Goal: Find specific page/section: Find specific page/section

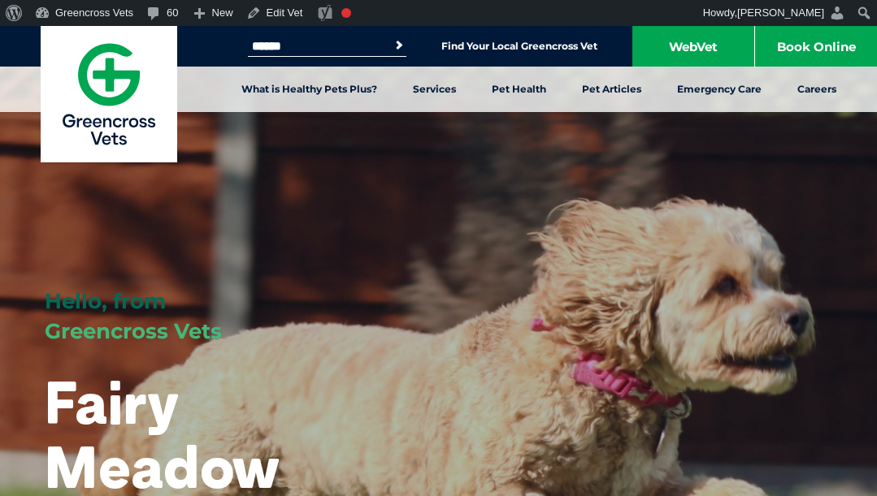
click at [318, 47] on input "Search for:" at bounding box center [317, 46] width 138 height 13
click at [391, 37] on button "Search" at bounding box center [399, 45] width 16 height 16
drag, startPoint x: 285, startPoint y: 48, endPoint x: 195, endPoint y: 40, distance: 90.6
click at [195, 46] on div "Search for: ****** Search Find Your Local Greencross Vet WebVet Book Online" at bounding box center [438, 46] width 877 height 41
click at [391, 37] on button "Search" at bounding box center [399, 45] width 16 height 16
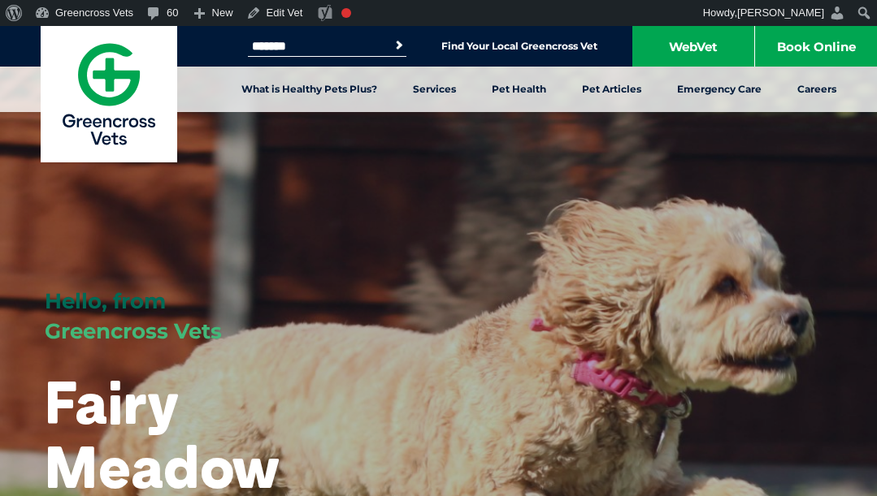
drag, startPoint x: 312, startPoint y: 46, endPoint x: 219, endPoint y: 51, distance: 93.6
click at [219, 51] on div "Search for: ******* Search Find Your Local Greencross Vet WebVet Book Online" at bounding box center [438, 46] width 877 height 41
click at [391, 37] on button "Search" at bounding box center [399, 45] width 16 height 16
drag, startPoint x: 265, startPoint y: 44, endPoint x: 219, endPoint y: 45, distance: 45.5
click at [219, 45] on div "Search for: ***** Search Find Your Local Greencross Vet WebVet Book Online" at bounding box center [438, 46] width 877 height 41
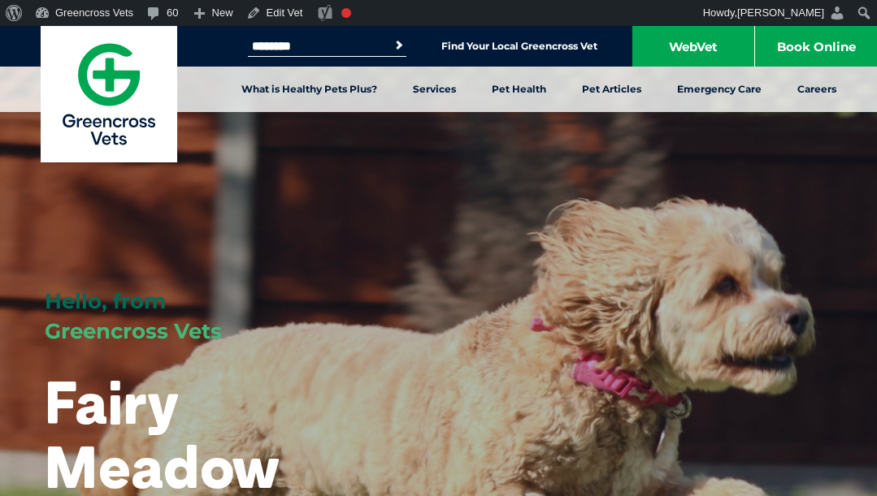
type input "********"
click at [391, 37] on button "Search" at bounding box center [399, 45] width 16 height 16
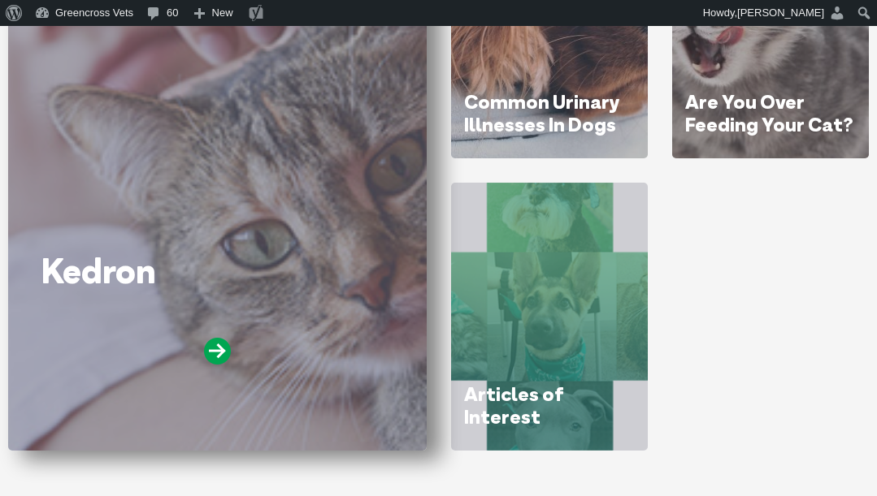
scroll to position [406, 0]
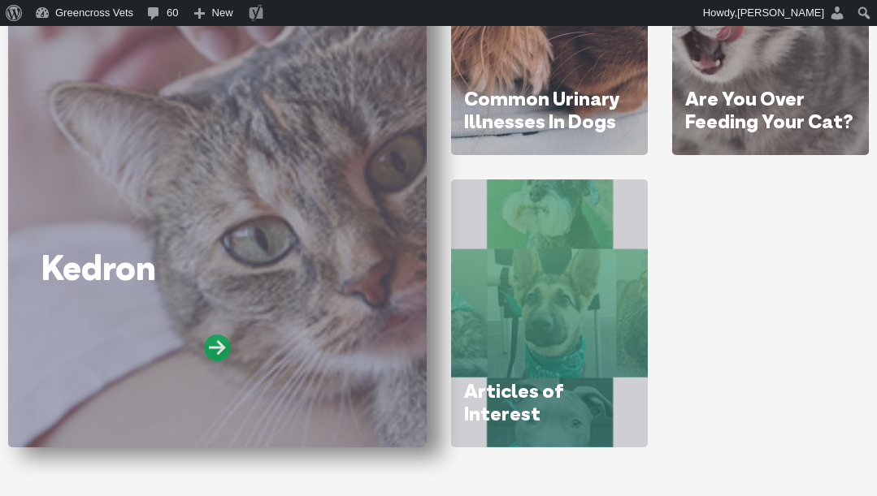
click at [222, 346] on icon at bounding box center [217, 348] width 27 height 27
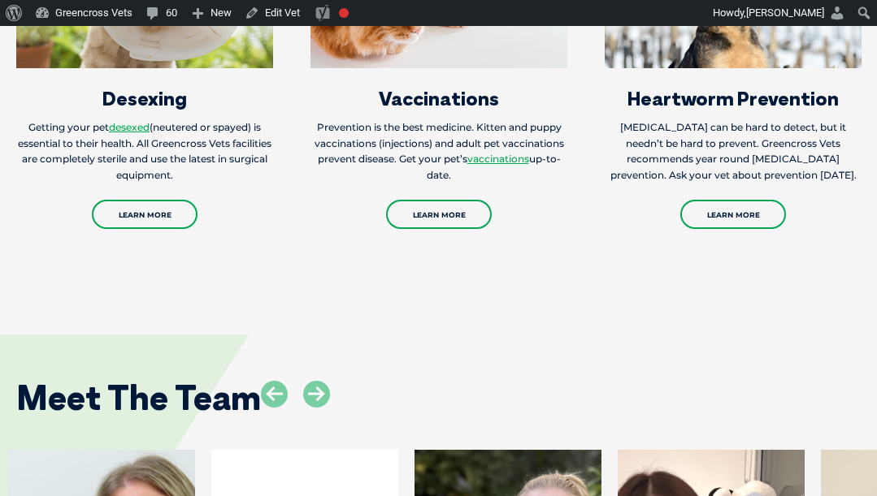
scroll to position [2681, 0]
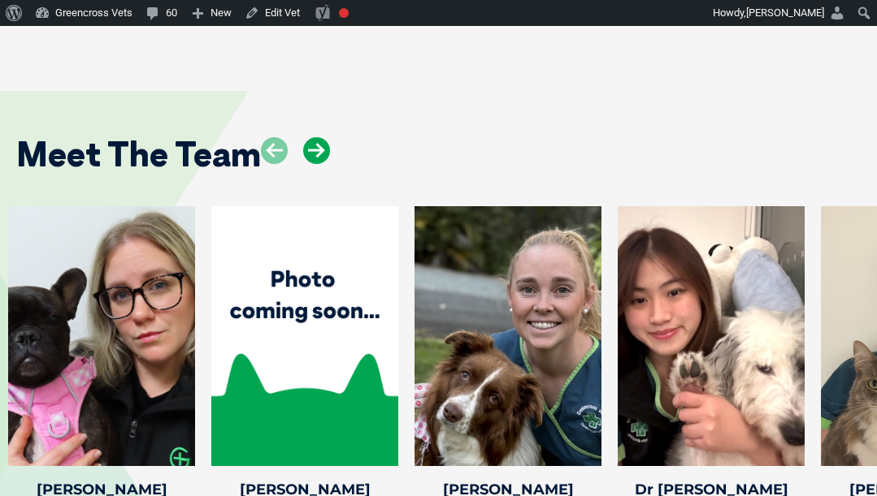
click at [308, 137] on icon at bounding box center [316, 150] width 27 height 27
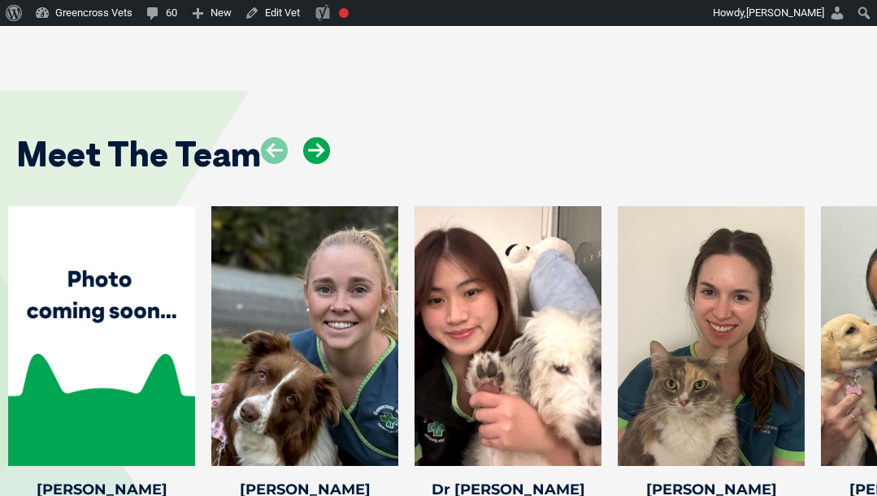
click at [308, 137] on icon at bounding box center [316, 150] width 27 height 27
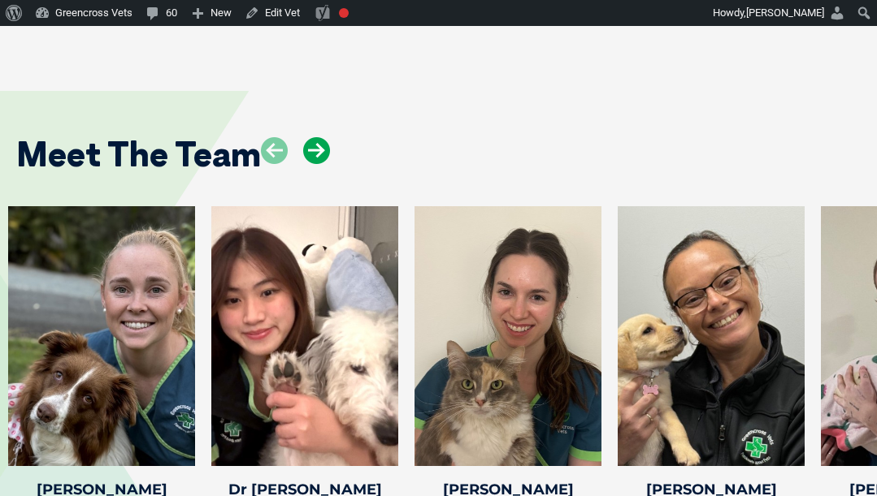
click at [308, 137] on icon at bounding box center [316, 150] width 27 height 27
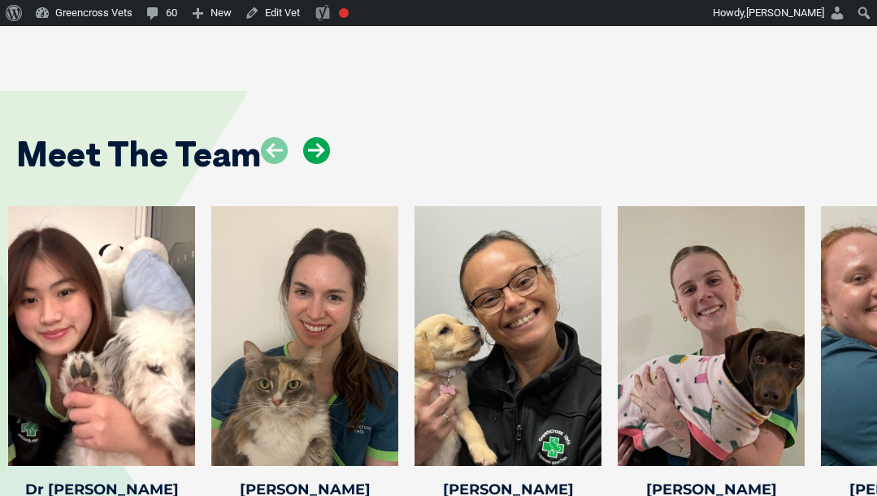
click at [308, 137] on icon at bounding box center [316, 150] width 27 height 27
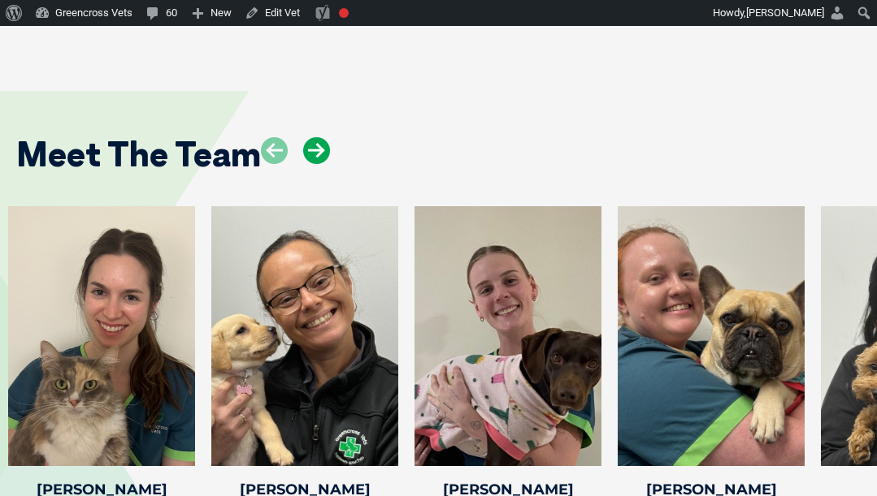
click at [308, 137] on icon at bounding box center [316, 150] width 27 height 27
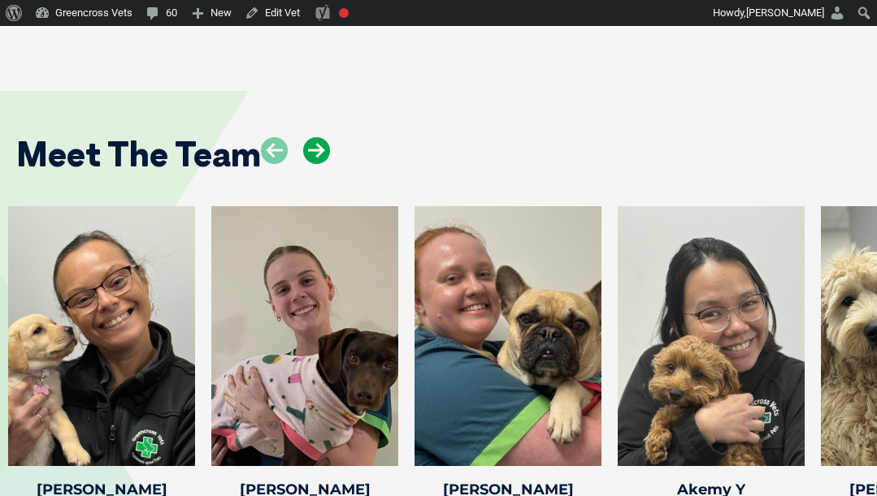
click at [308, 137] on icon at bounding box center [316, 150] width 27 height 27
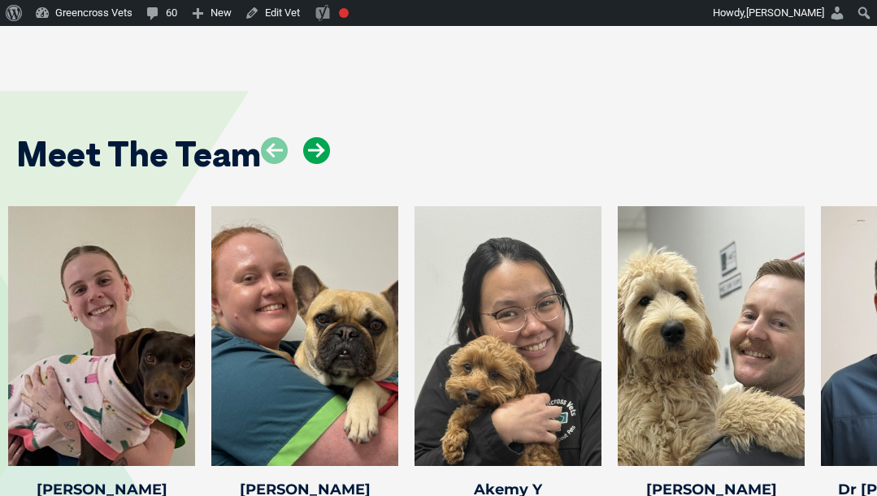
click at [308, 137] on icon at bounding box center [316, 150] width 27 height 27
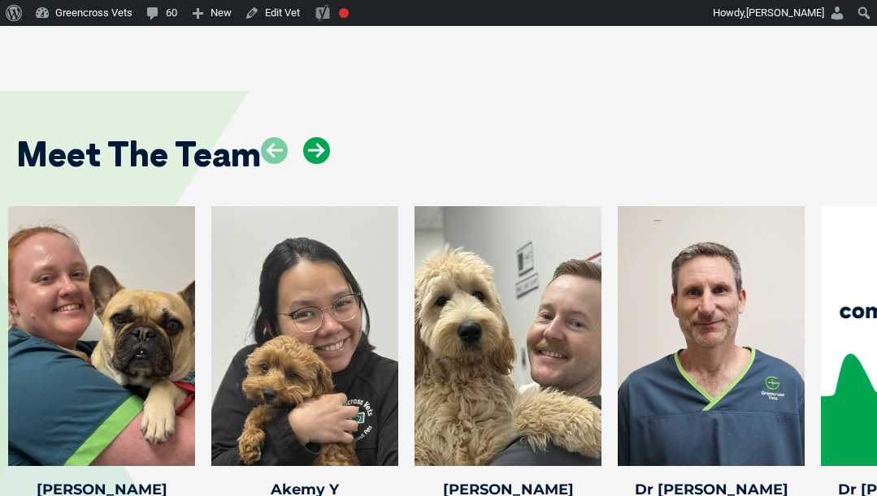
click at [308, 137] on icon at bounding box center [316, 150] width 27 height 27
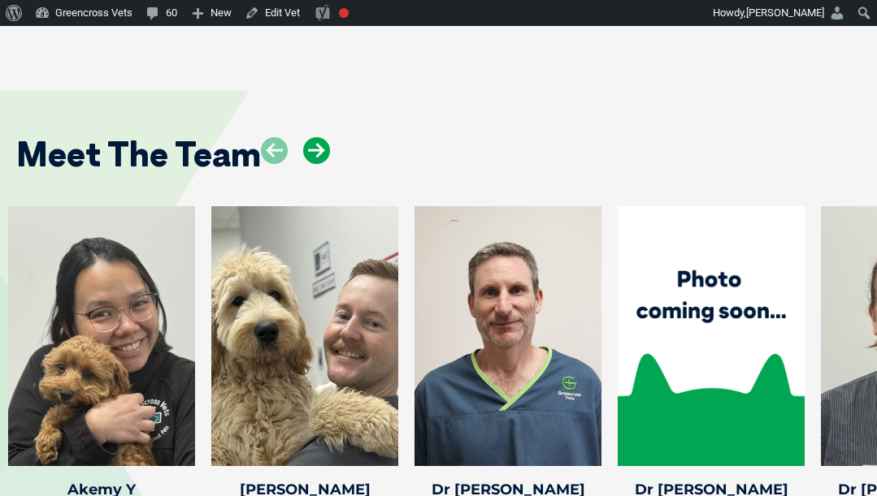
click at [308, 137] on icon at bounding box center [316, 150] width 27 height 27
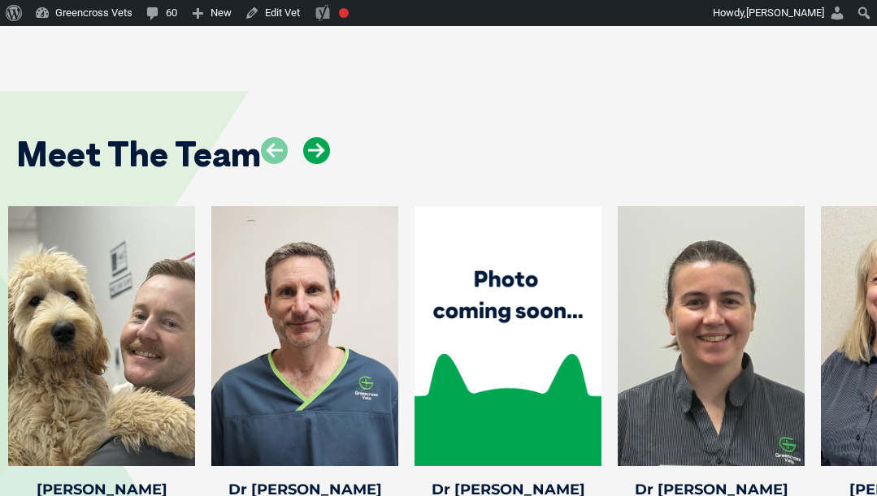
click at [308, 137] on icon at bounding box center [316, 150] width 27 height 27
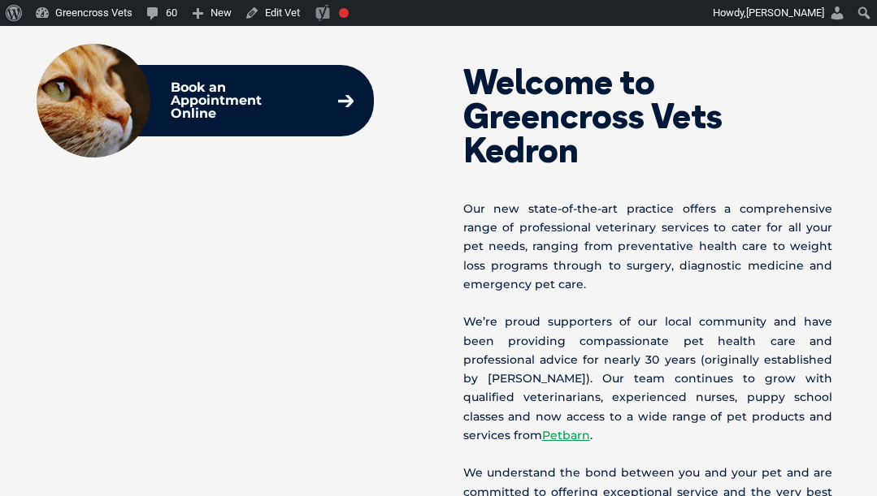
scroll to position [325, 0]
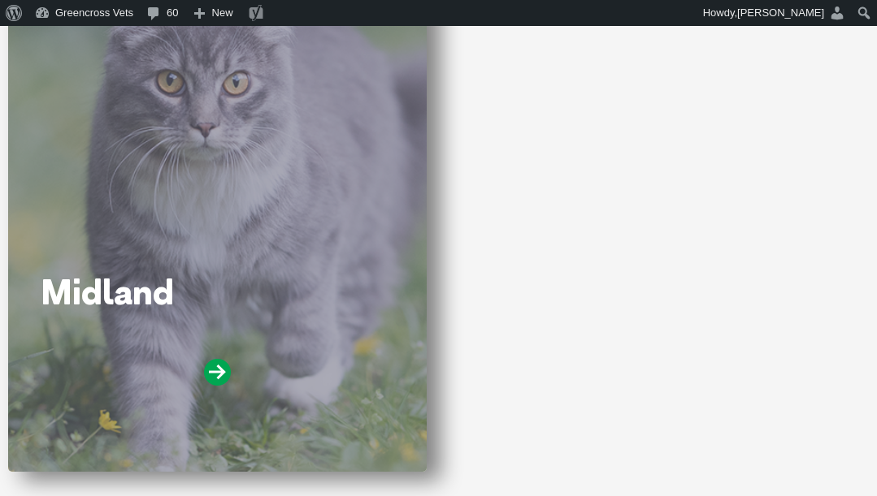
scroll to position [406, 0]
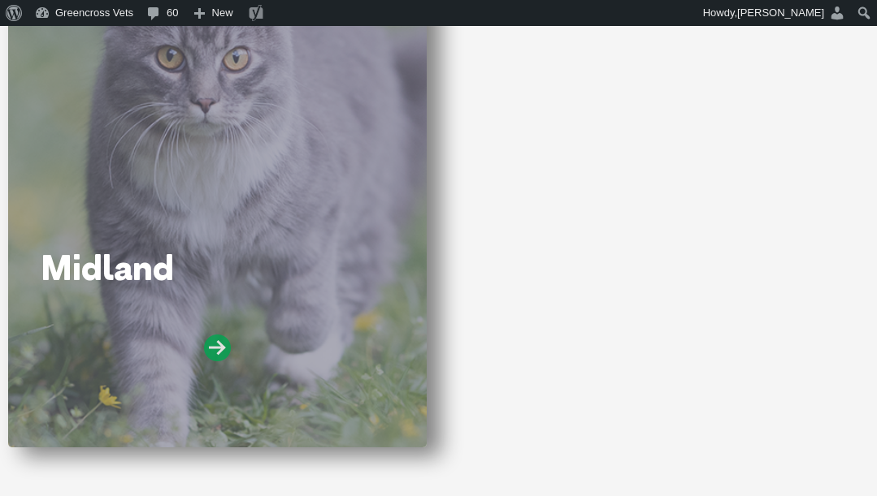
click at [224, 343] on icon at bounding box center [217, 348] width 27 height 27
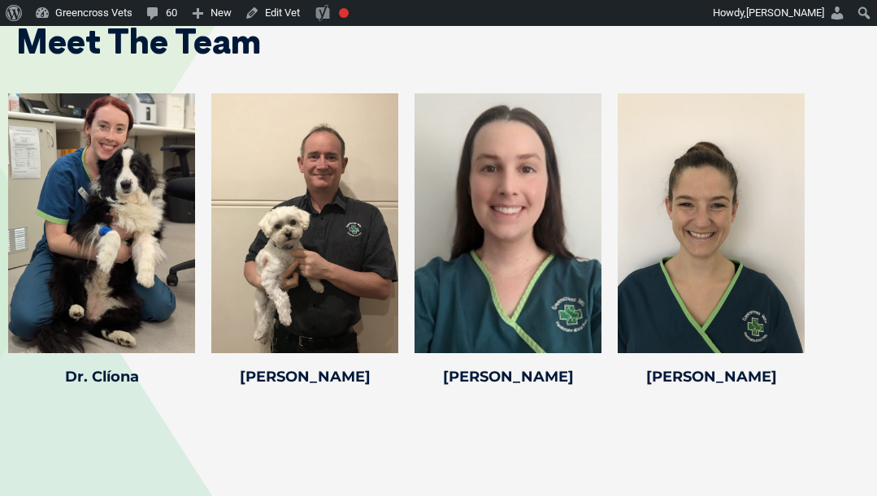
scroll to position [2356, 0]
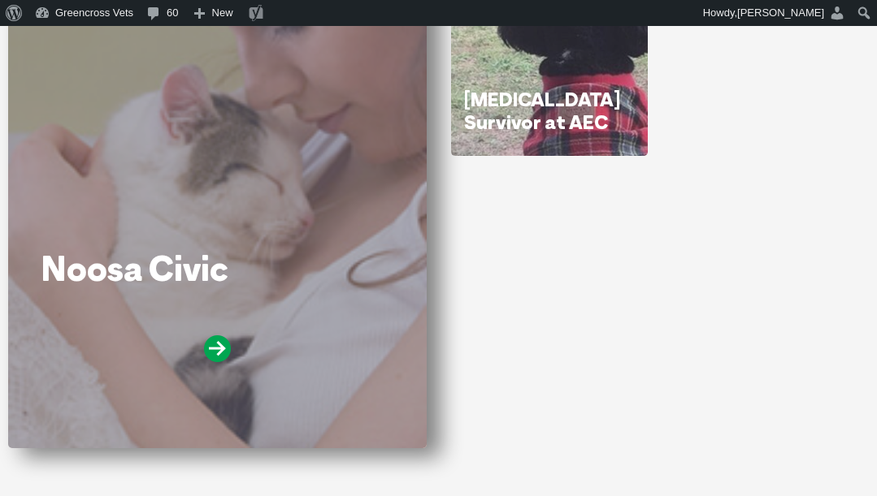
scroll to position [406, 0]
click at [225, 344] on icon at bounding box center [217, 348] width 27 height 27
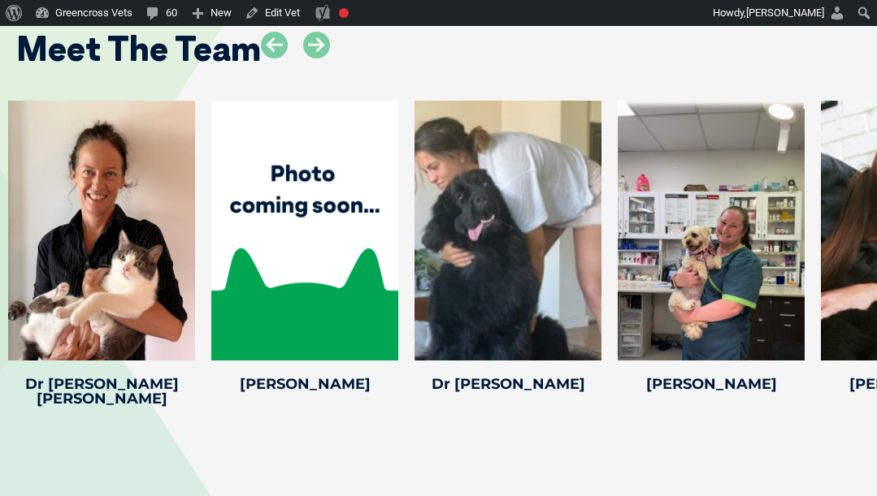
scroll to position [2681, 0]
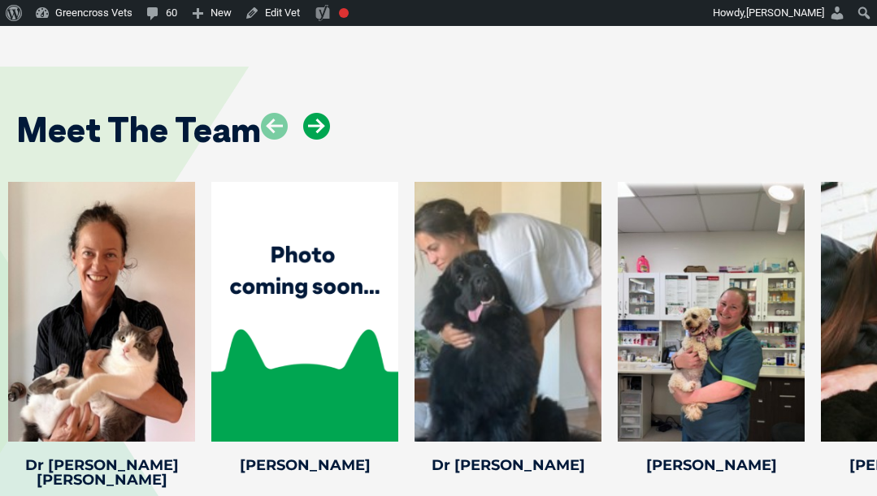
click at [311, 113] on icon at bounding box center [316, 126] width 27 height 27
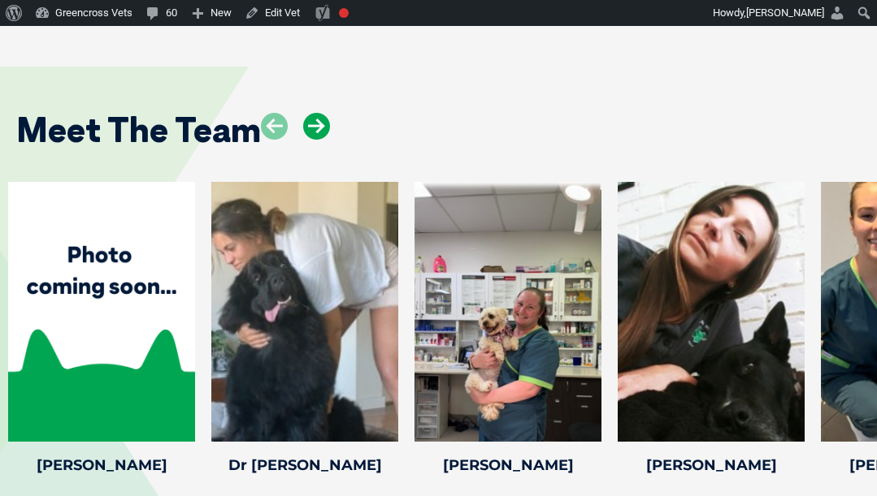
click at [311, 113] on icon at bounding box center [316, 126] width 27 height 27
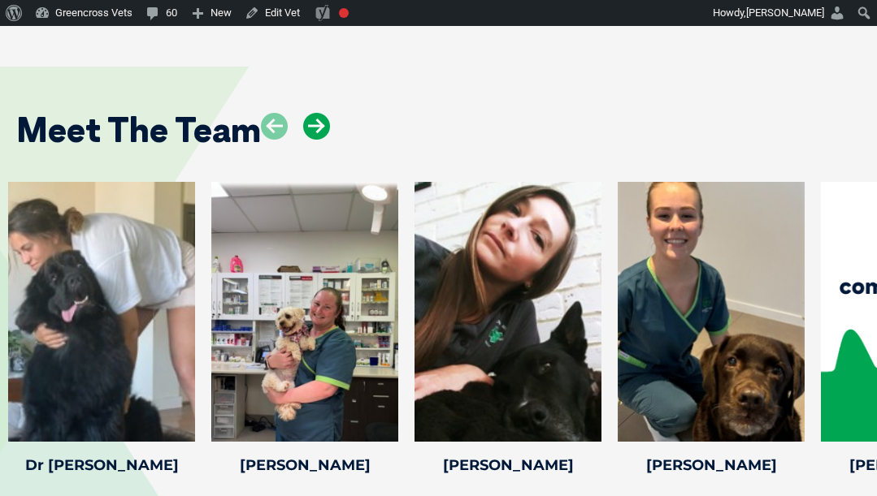
click at [311, 113] on icon at bounding box center [316, 126] width 27 height 27
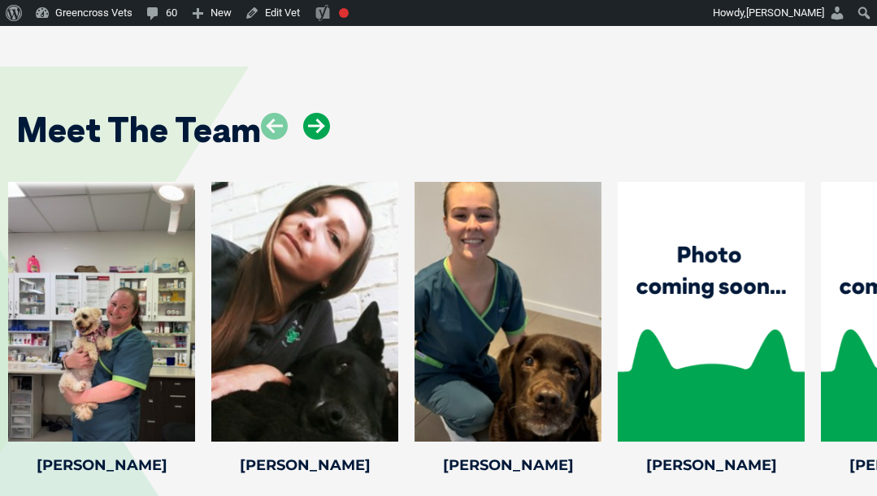
click at [311, 113] on icon at bounding box center [316, 126] width 27 height 27
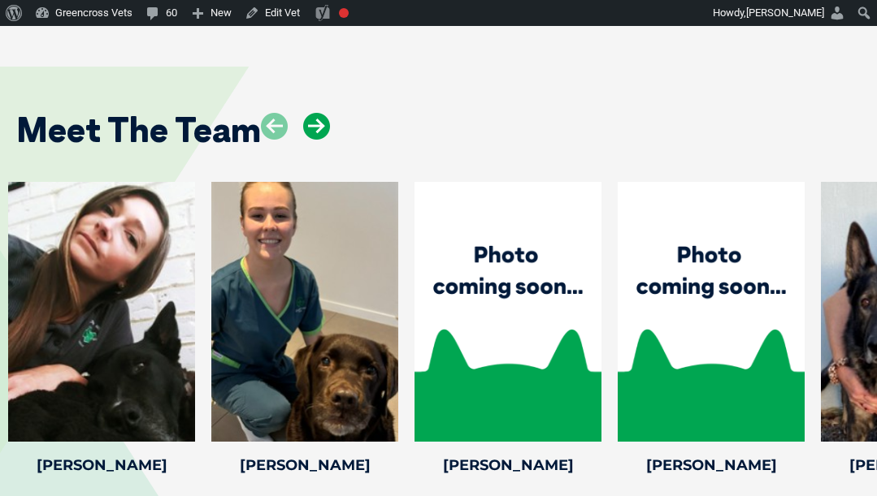
click at [311, 113] on icon at bounding box center [316, 126] width 27 height 27
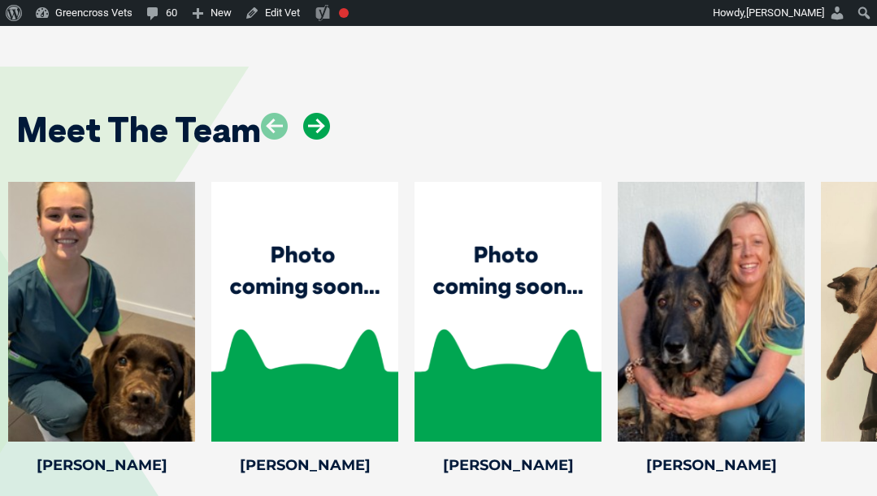
click at [311, 113] on icon at bounding box center [316, 126] width 27 height 27
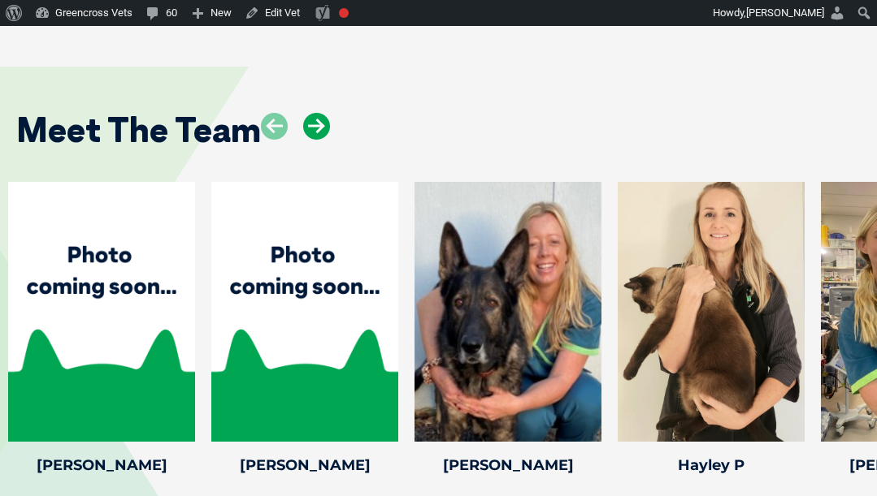
click at [311, 113] on icon at bounding box center [316, 126] width 27 height 27
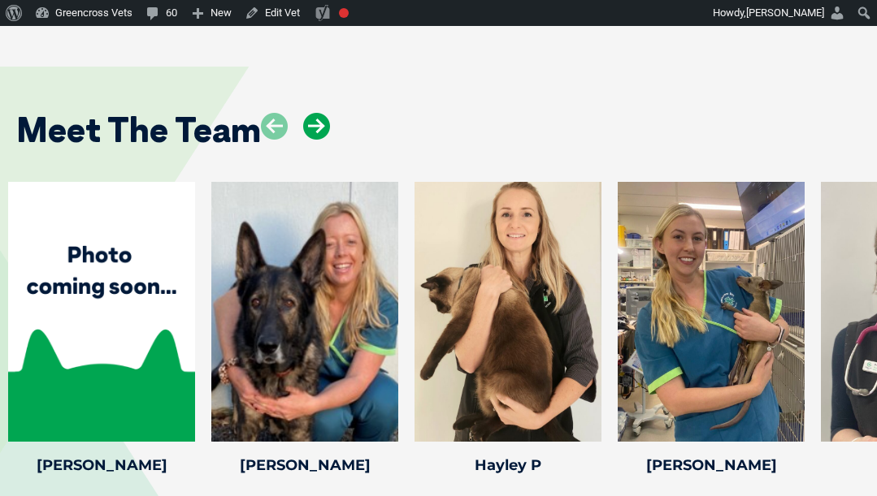
click at [311, 113] on icon at bounding box center [316, 126] width 27 height 27
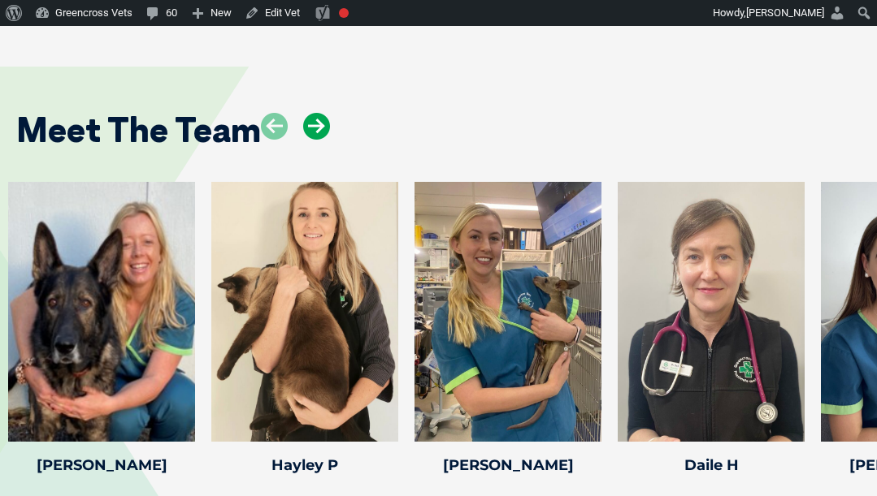
click at [311, 113] on icon at bounding box center [316, 126] width 27 height 27
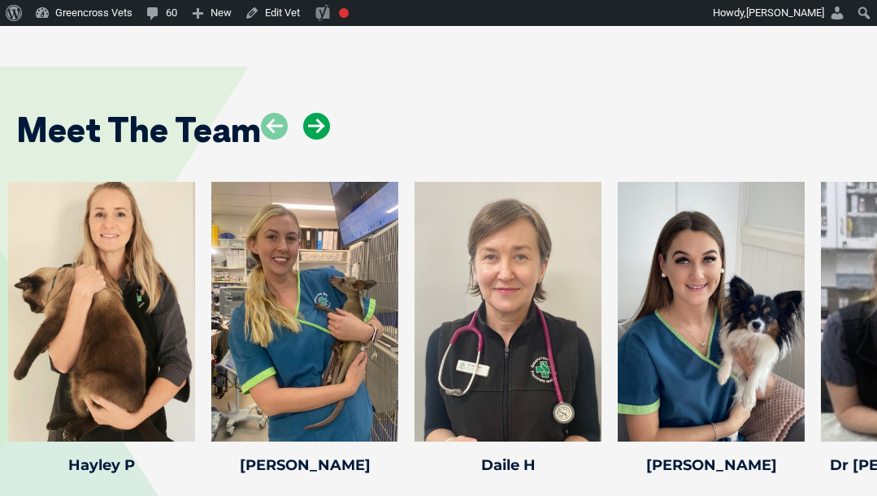
click at [311, 113] on icon at bounding box center [316, 126] width 27 height 27
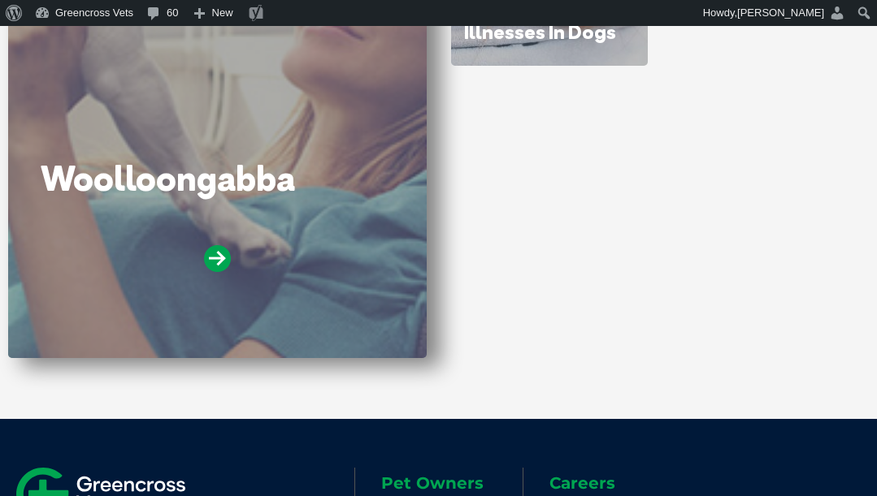
scroll to position [650, 0]
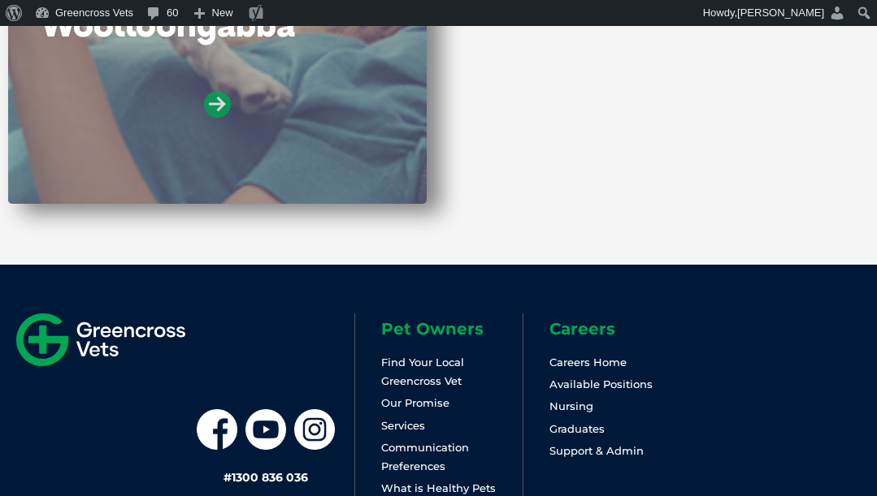
click at [220, 111] on icon at bounding box center [217, 104] width 27 height 27
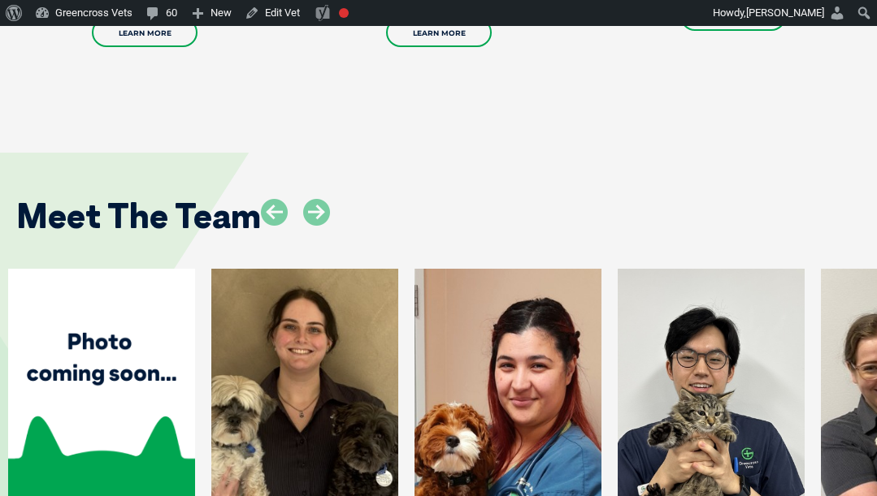
scroll to position [3413, 0]
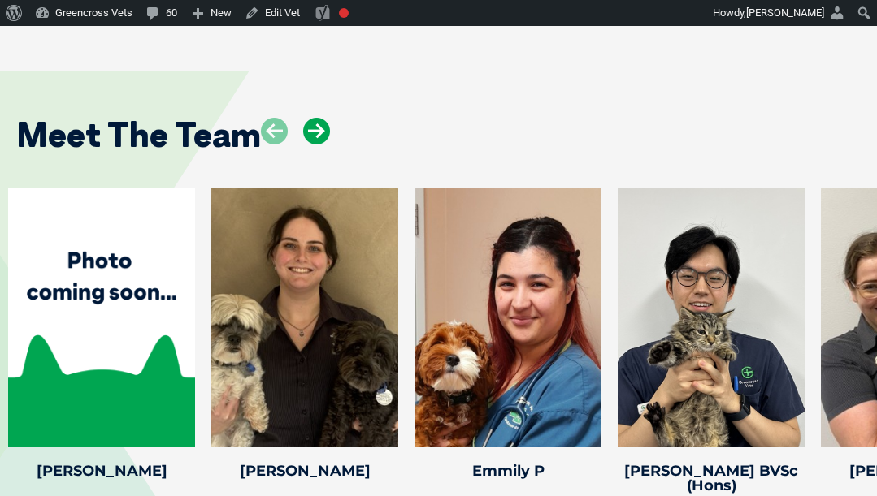
click at [310, 118] on icon at bounding box center [316, 131] width 27 height 27
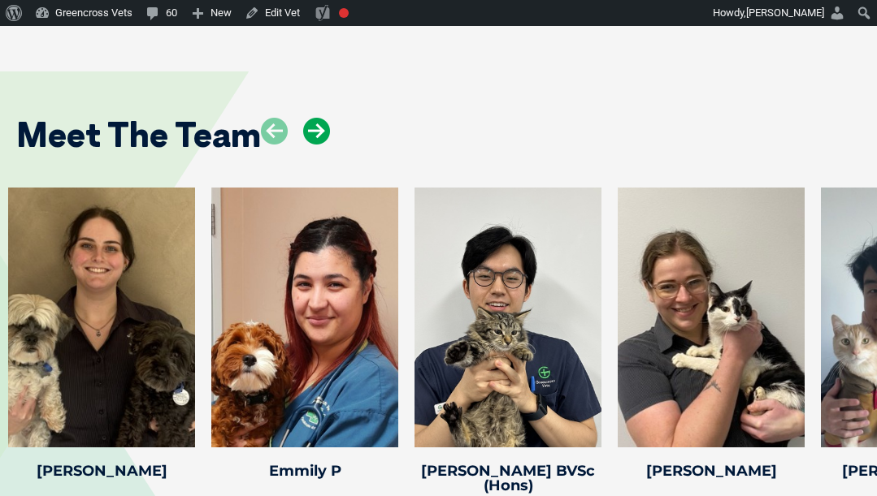
click at [310, 118] on icon at bounding box center [316, 131] width 27 height 27
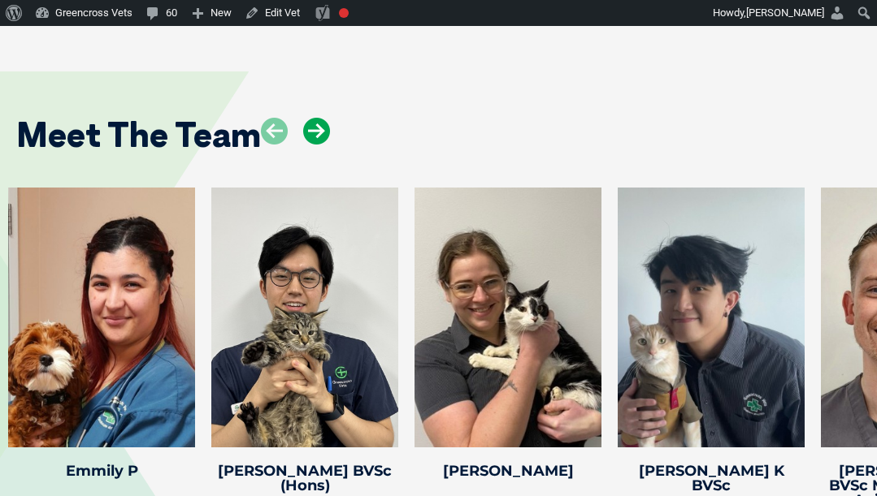
click at [310, 118] on icon at bounding box center [316, 131] width 27 height 27
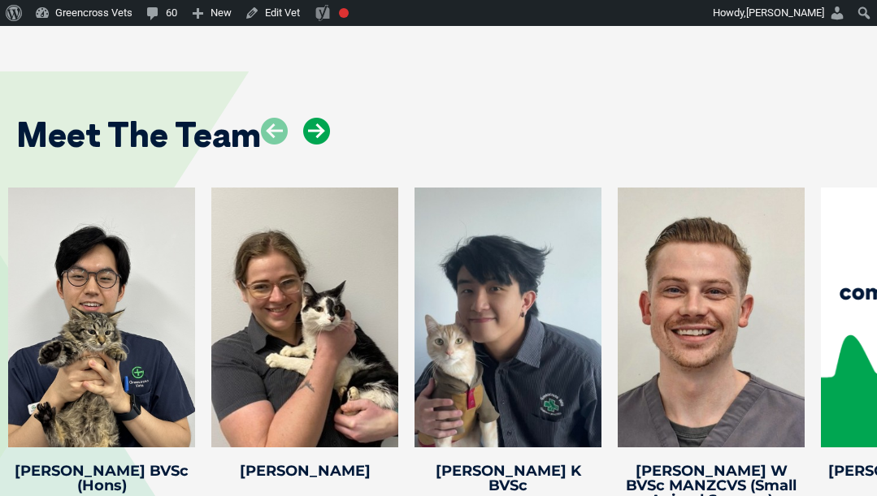
click at [310, 118] on icon at bounding box center [316, 131] width 27 height 27
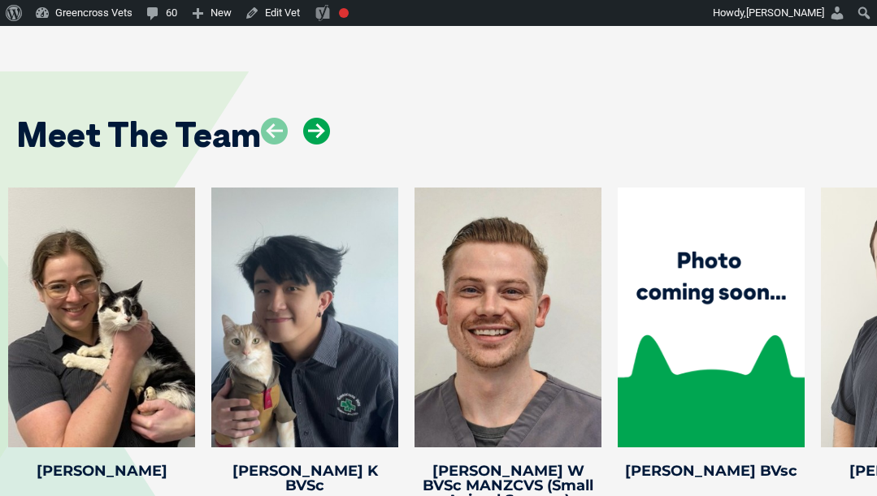
click at [310, 118] on icon at bounding box center [316, 131] width 27 height 27
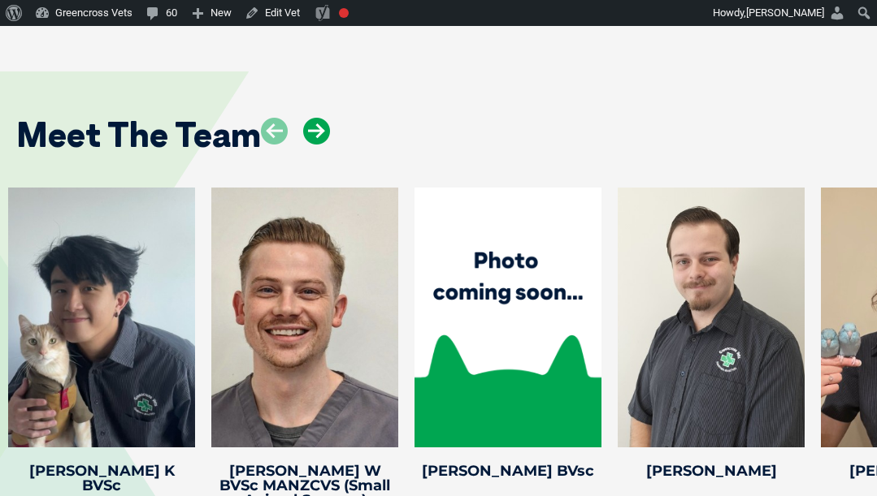
click at [310, 118] on icon at bounding box center [316, 131] width 27 height 27
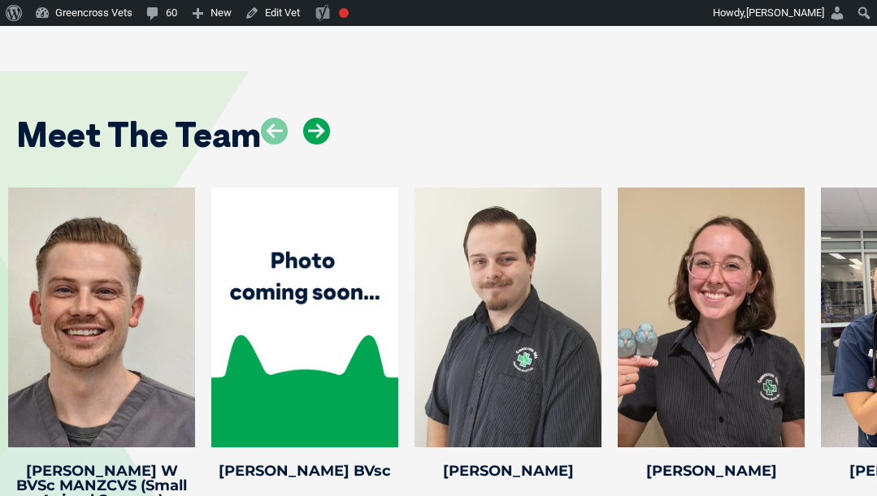
click at [310, 118] on icon at bounding box center [316, 131] width 27 height 27
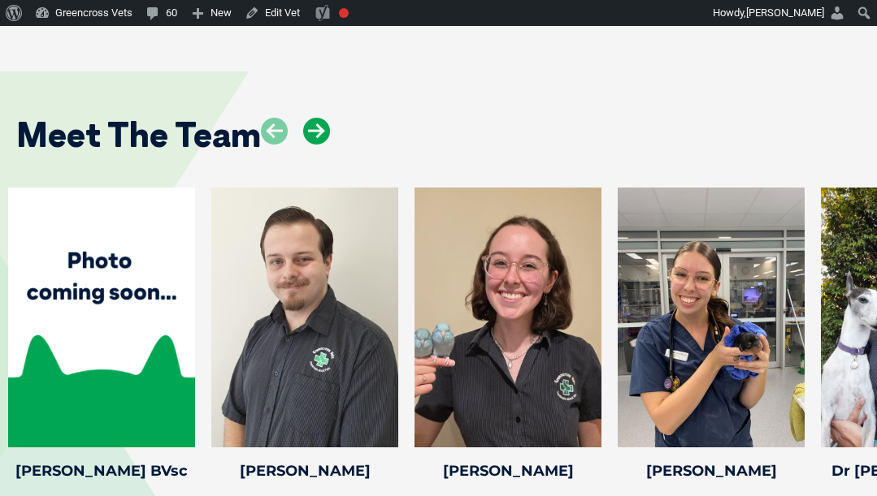
click at [310, 118] on icon at bounding box center [316, 131] width 27 height 27
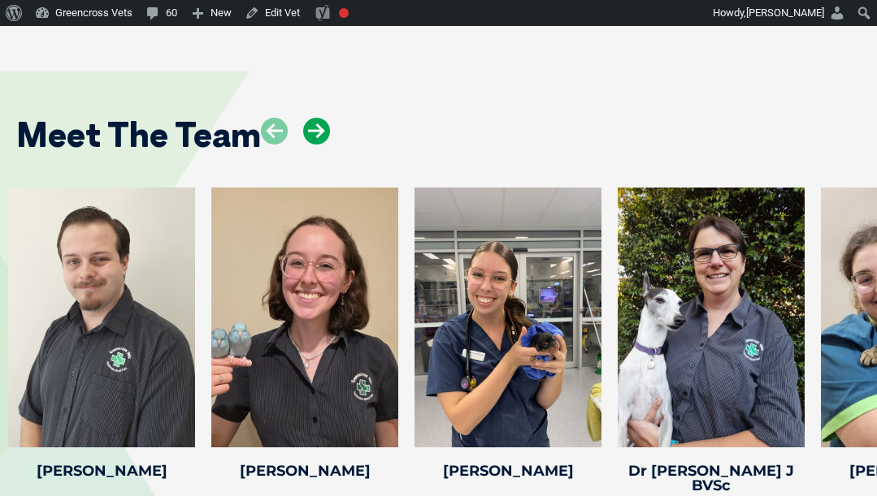
click at [310, 118] on icon at bounding box center [316, 131] width 27 height 27
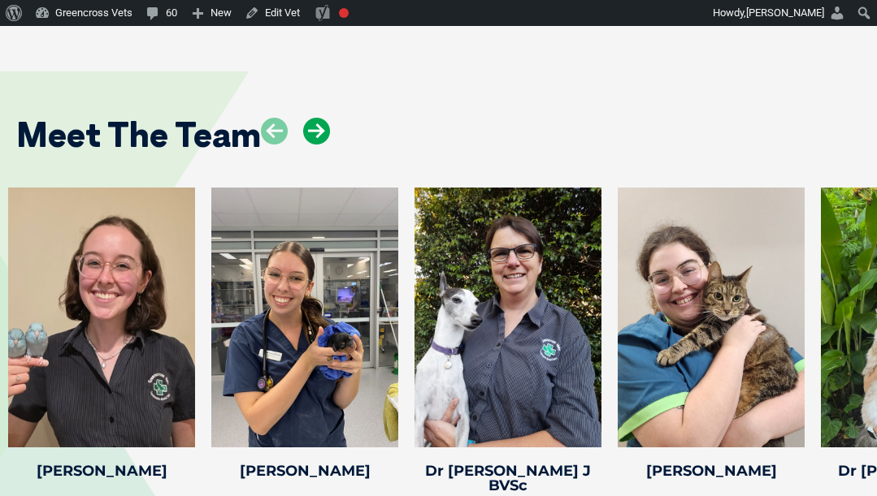
click at [310, 118] on icon at bounding box center [316, 131] width 27 height 27
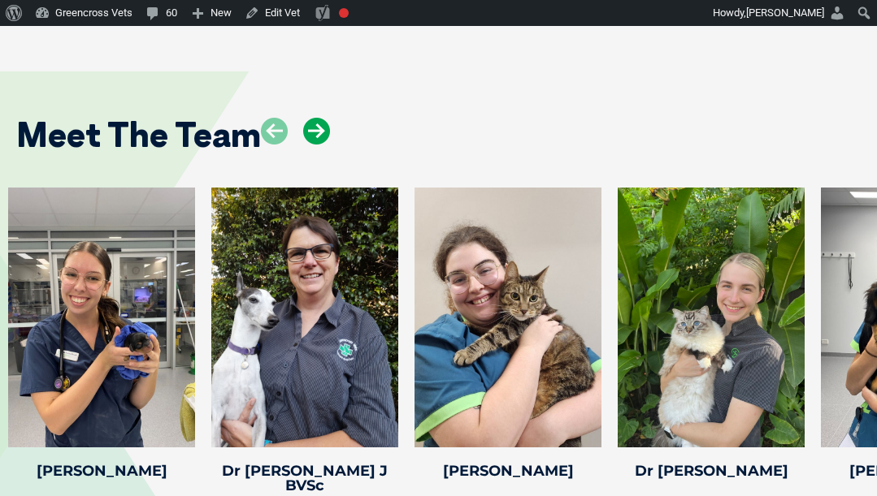
click at [310, 118] on icon at bounding box center [316, 131] width 27 height 27
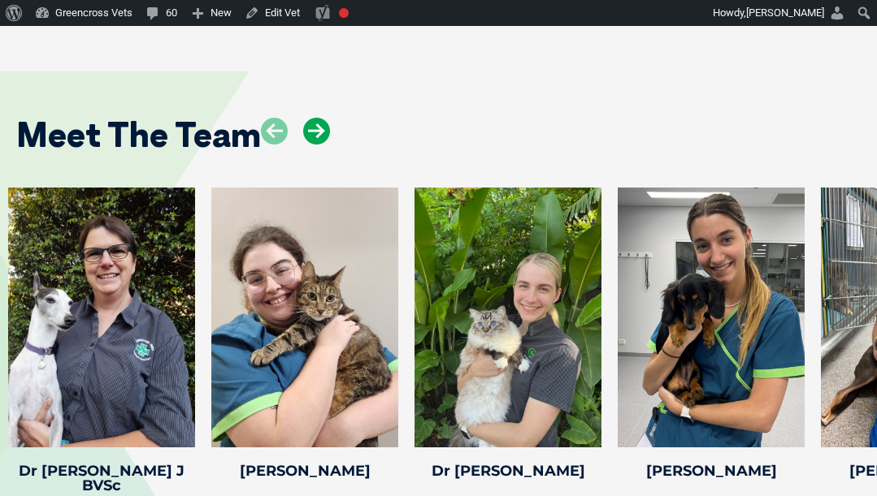
click at [310, 118] on icon at bounding box center [316, 131] width 27 height 27
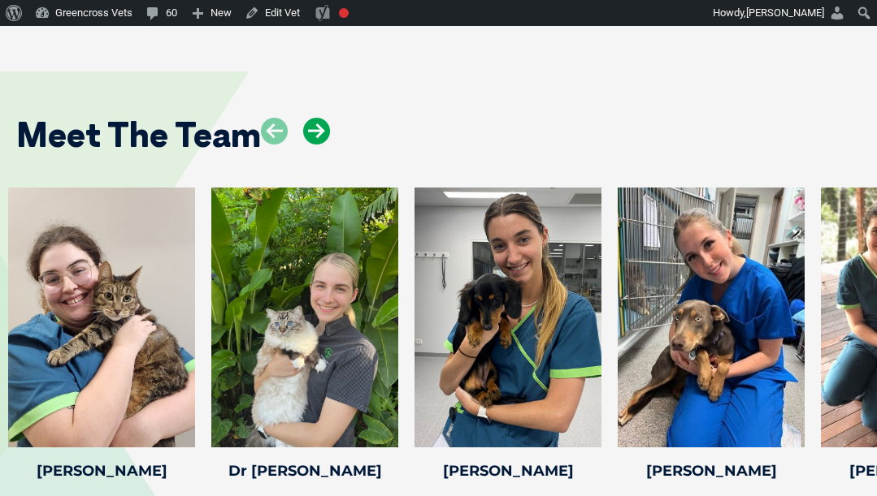
click at [310, 118] on icon at bounding box center [316, 131] width 27 height 27
